Goal: Task Accomplishment & Management: Use online tool/utility

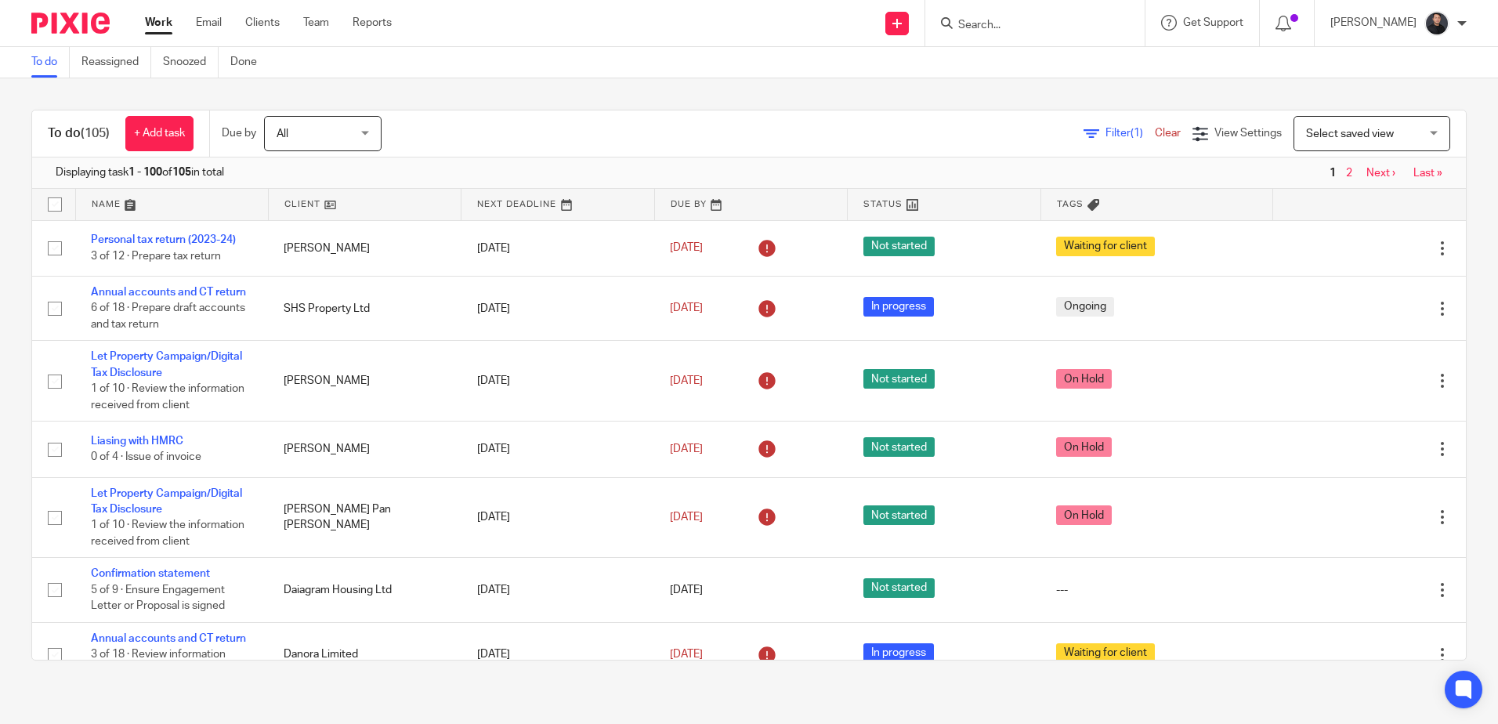
click at [1065, 24] on input "Search" at bounding box center [1027, 26] width 141 height 14
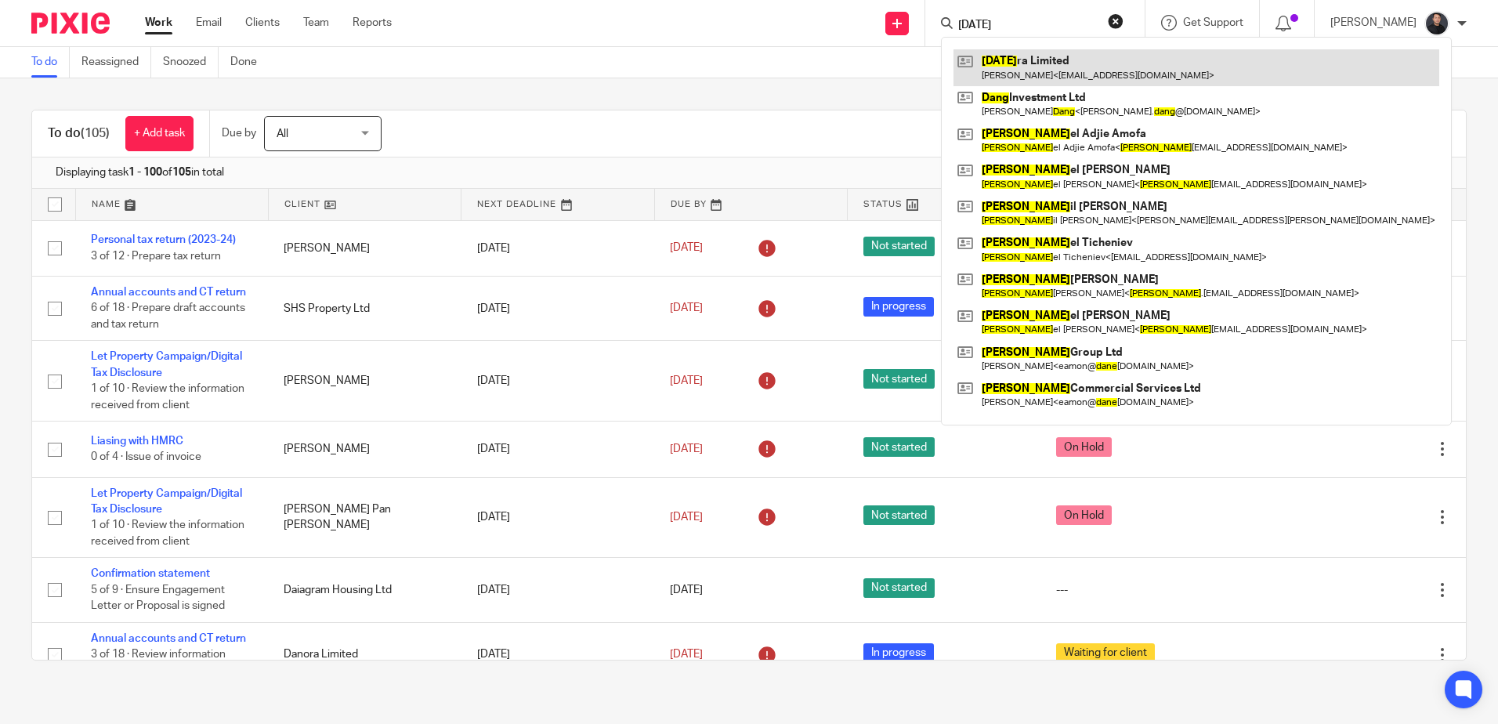
type input "dano"
click at [1069, 61] on link at bounding box center [1196, 67] width 486 height 36
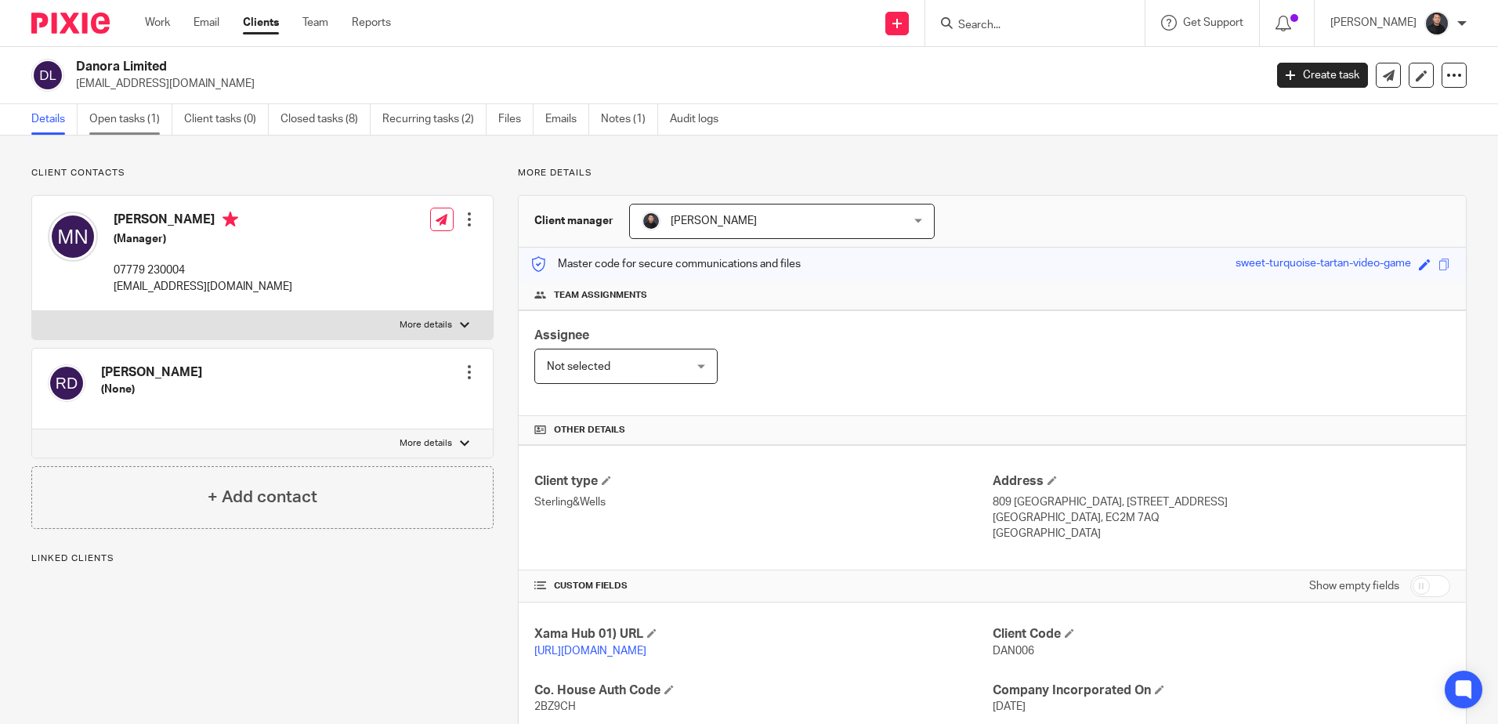
click at [147, 122] on link "Open tasks (1)" at bounding box center [130, 119] width 83 height 31
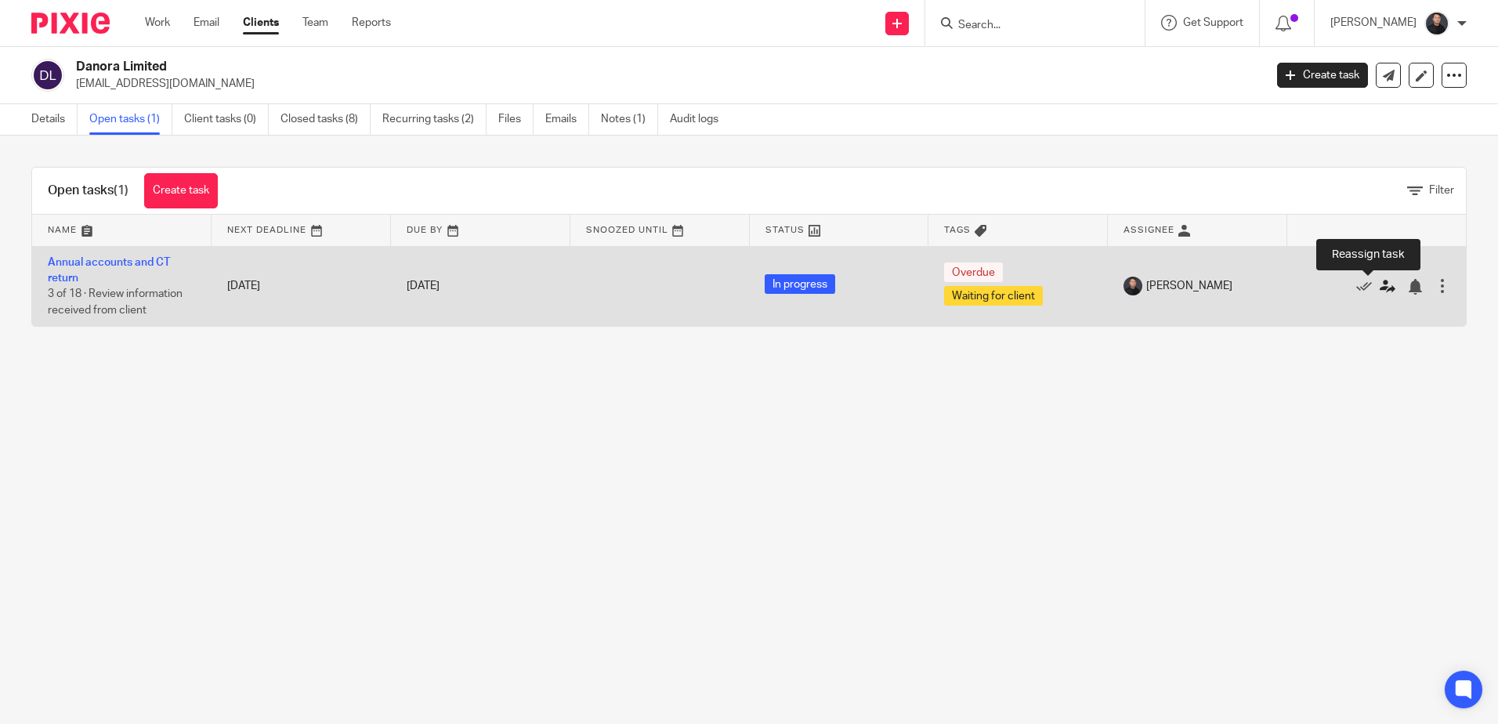
click at [1380, 286] on icon at bounding box center [1388, 287] width 16 height 16
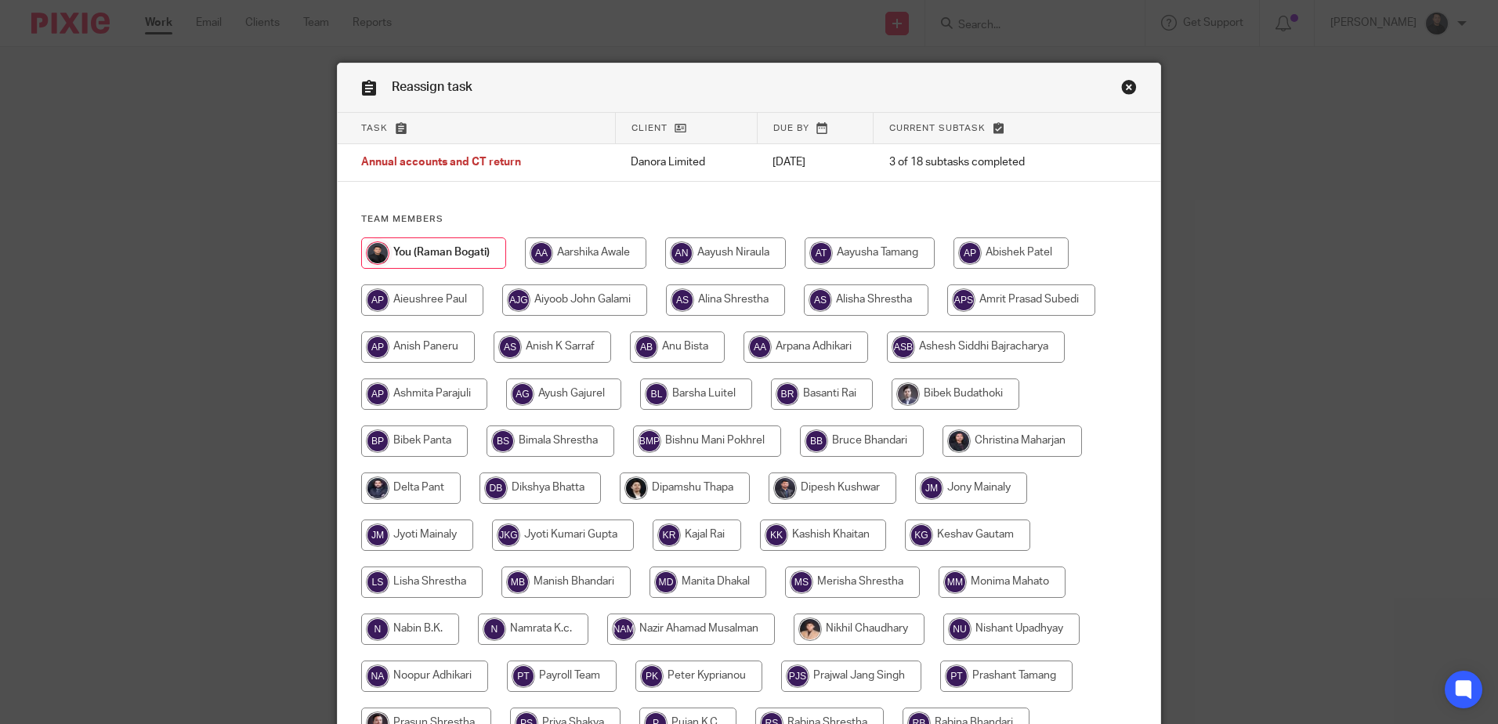
click at [588, 248] on input "radio" at bounding box center [585, 252] width 121 height 31
radio input "true"
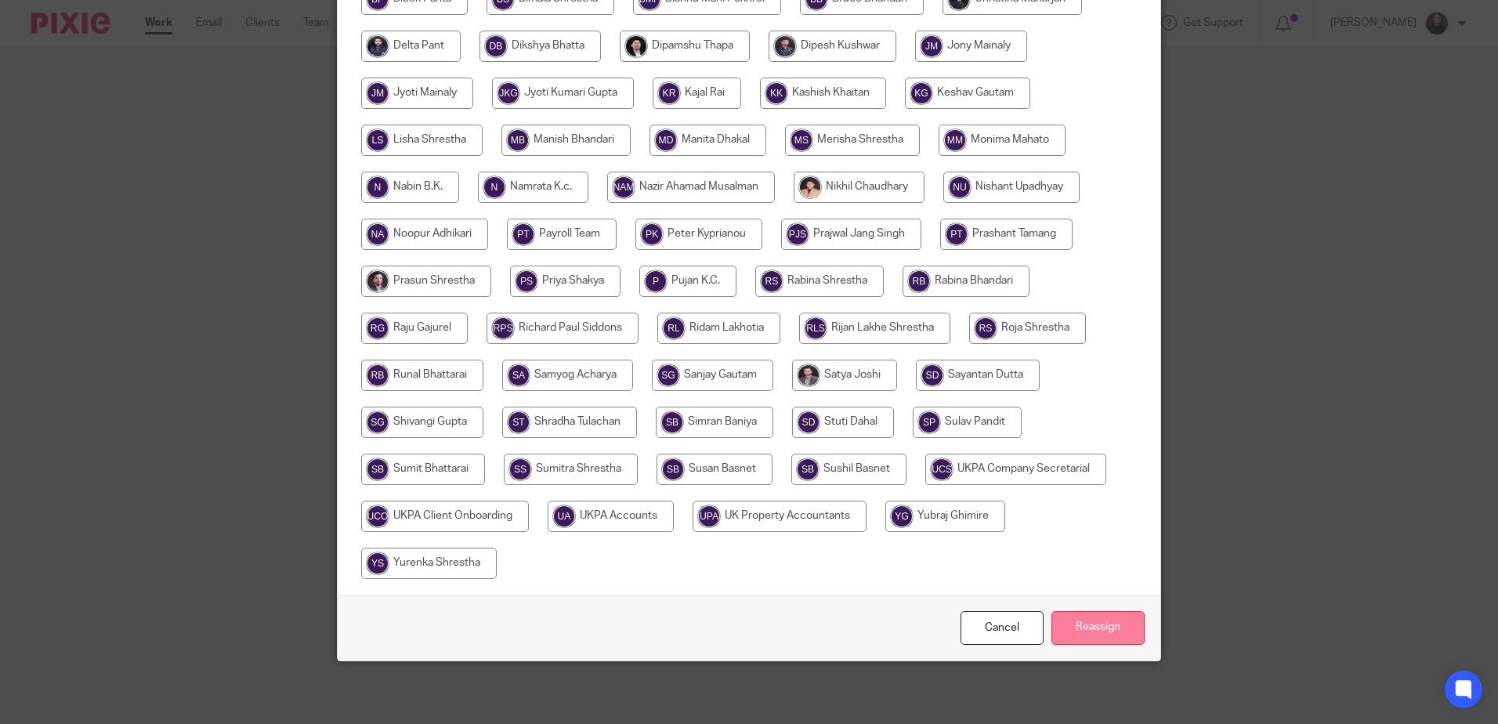
click at [1081, 628] on input "Reassign" at bounding box center [1097, 628] width 93 height 34
